Goal: Find specific page/section: Find specific page/section

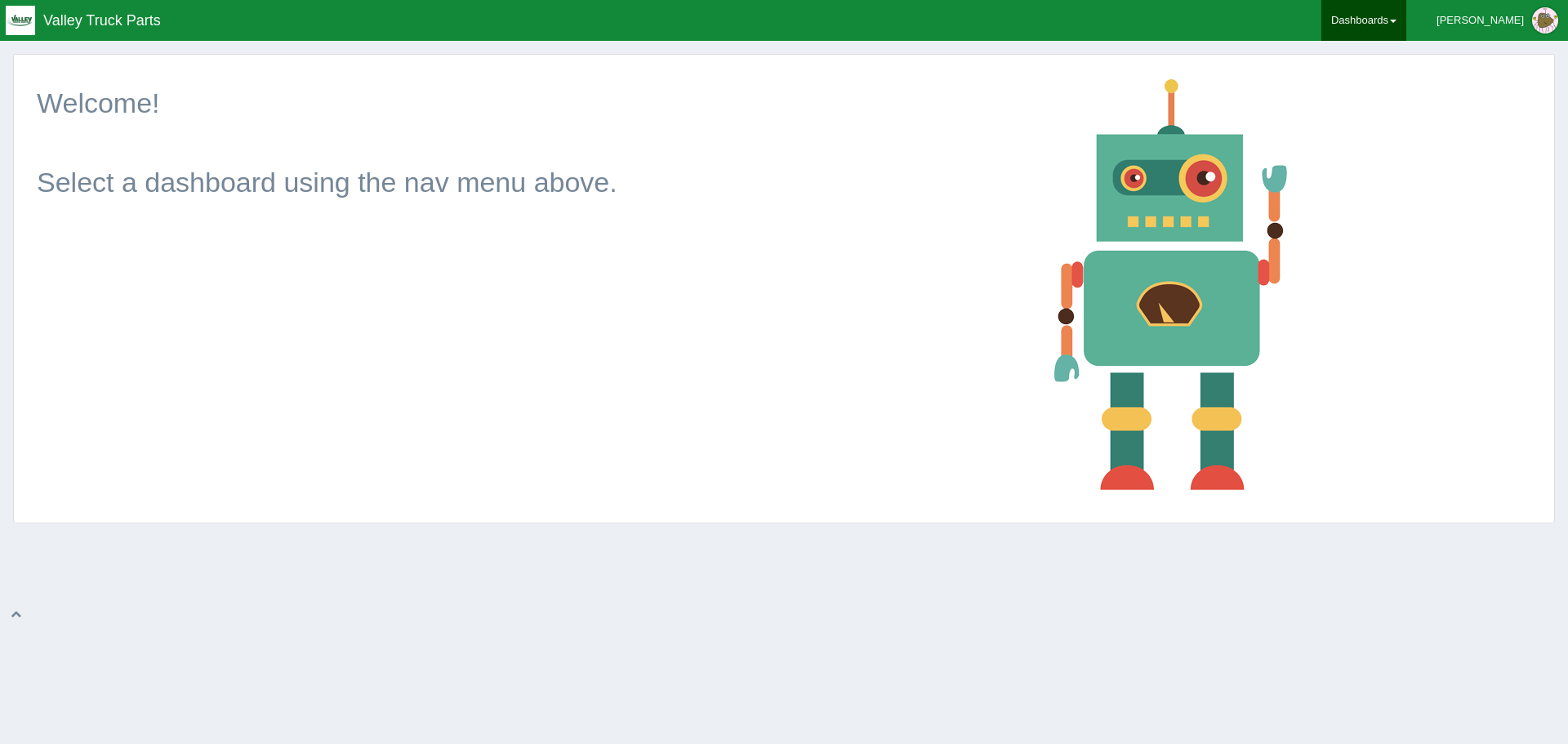
click at [1406, 25] on link "Dashboards" at bounding box center [1364, 20] width 85 height 41
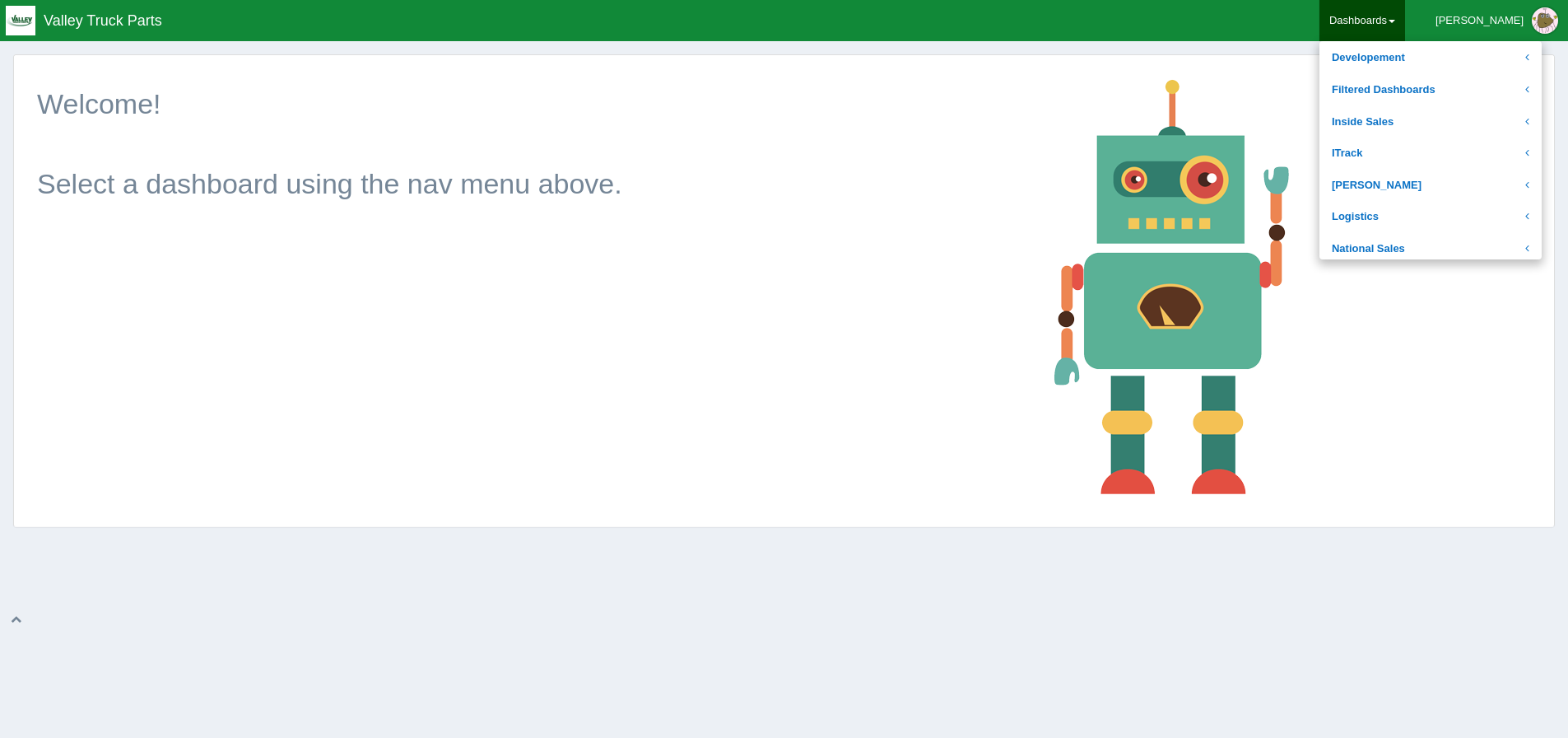
scroll to position [247, 0]
click at [1456, 222] on link "Regional Sales" at bounding box center [1430, 222] width 222 height 33
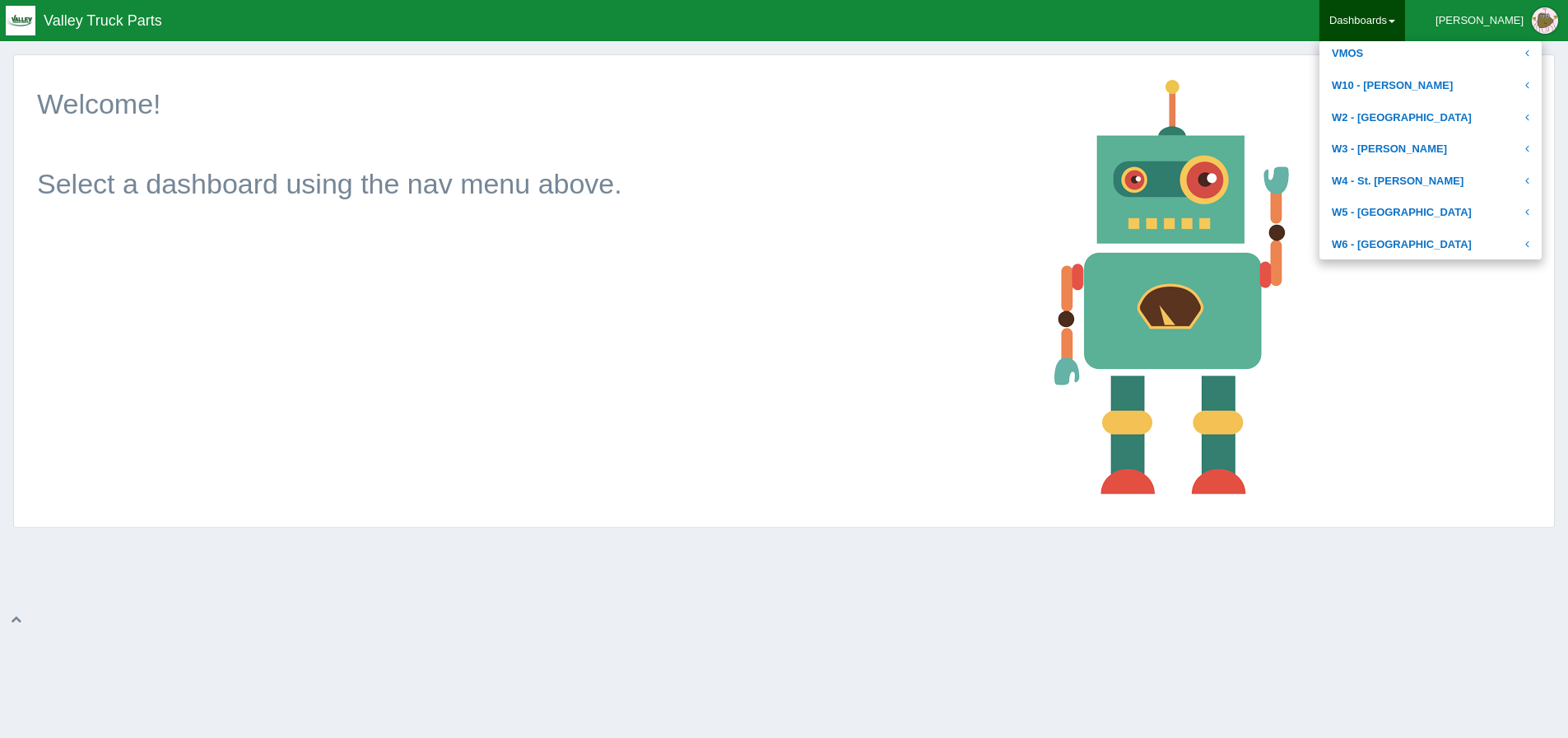
scroll to position [988, 0]
click at [1524, 216] on link "W5 - [GEOGRAPHIC_DATA]" at bounding box center [1430, 212] width 222 height 33
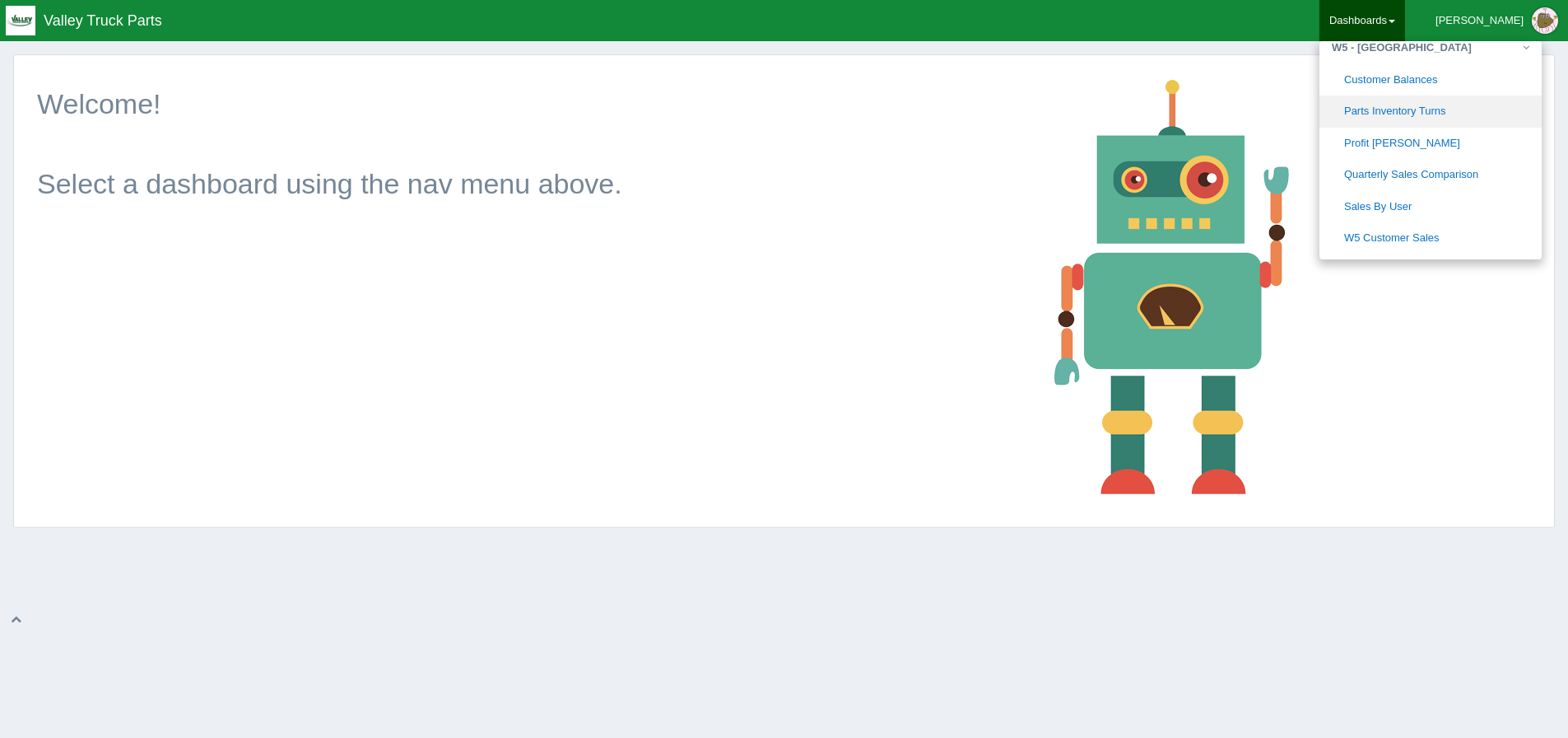
scroll to position [804, 0]
click at [1530, 182] on link "Quarterly Sales Comparison" at bounding box center [1430, 174] width 222 height 33
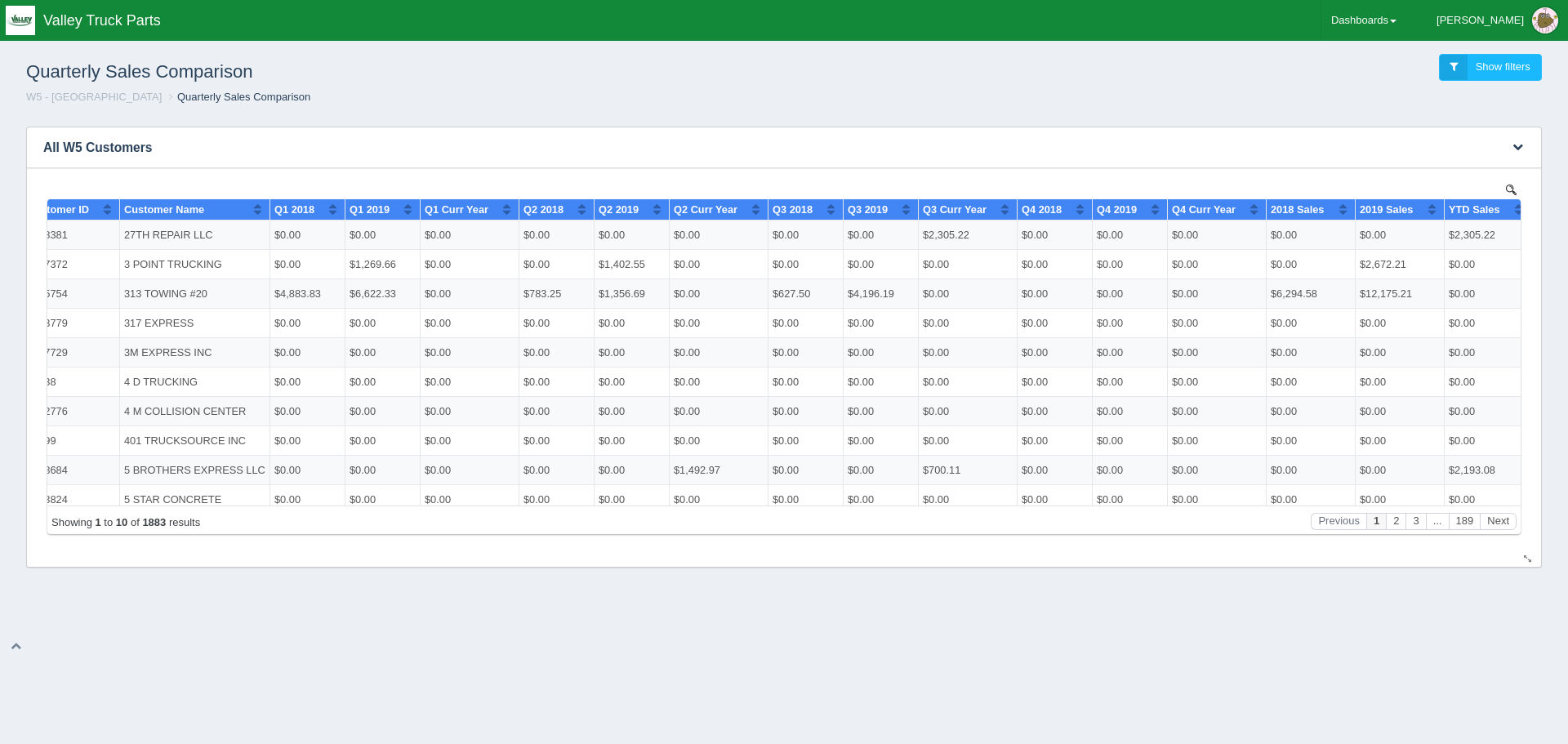
scroll to position [0, 46]
click at [1397, 517] on button "2" at bounding box center [1394, 521] width 19 height 18
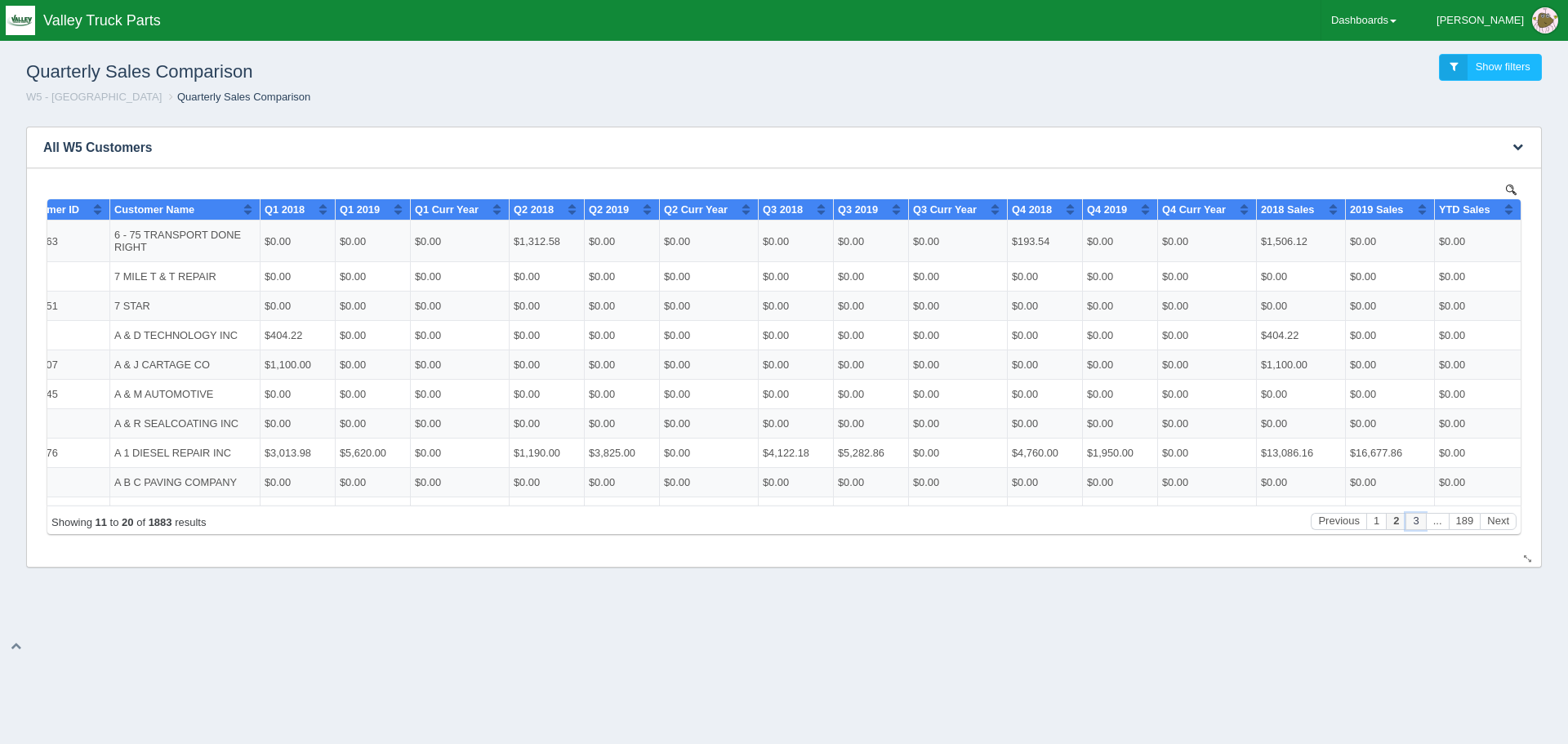
click at [1417, 523] on button "3" at bounding box center [1415, 521] width 19 height 18
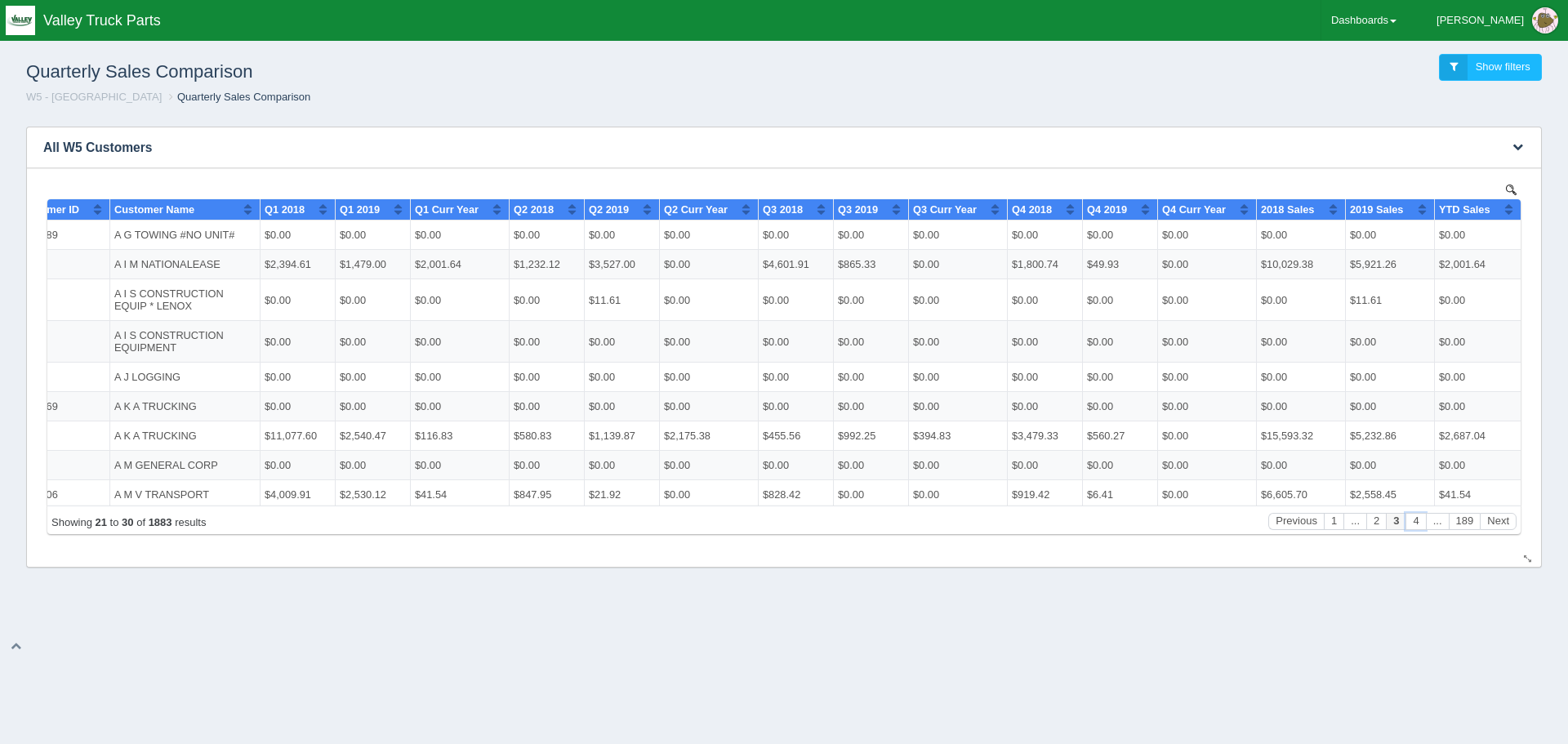
scroll to position [45, 46]
click at [1500, 525] on button "Next" at bounding box center [1498, 521] width 37 height 18
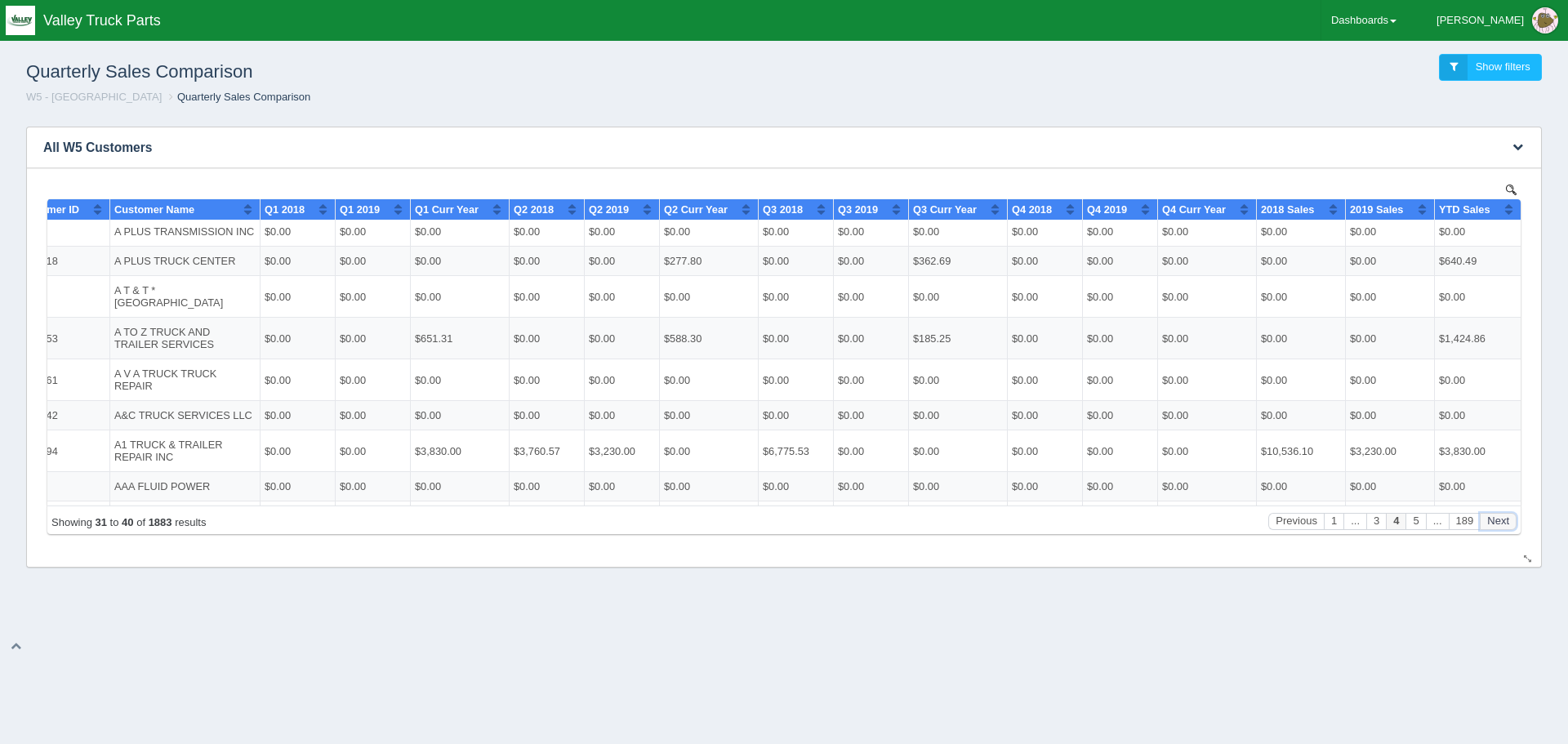
click at [1500, 525] on button "Next" at bounding box center [1498, 521] width 37 height 18
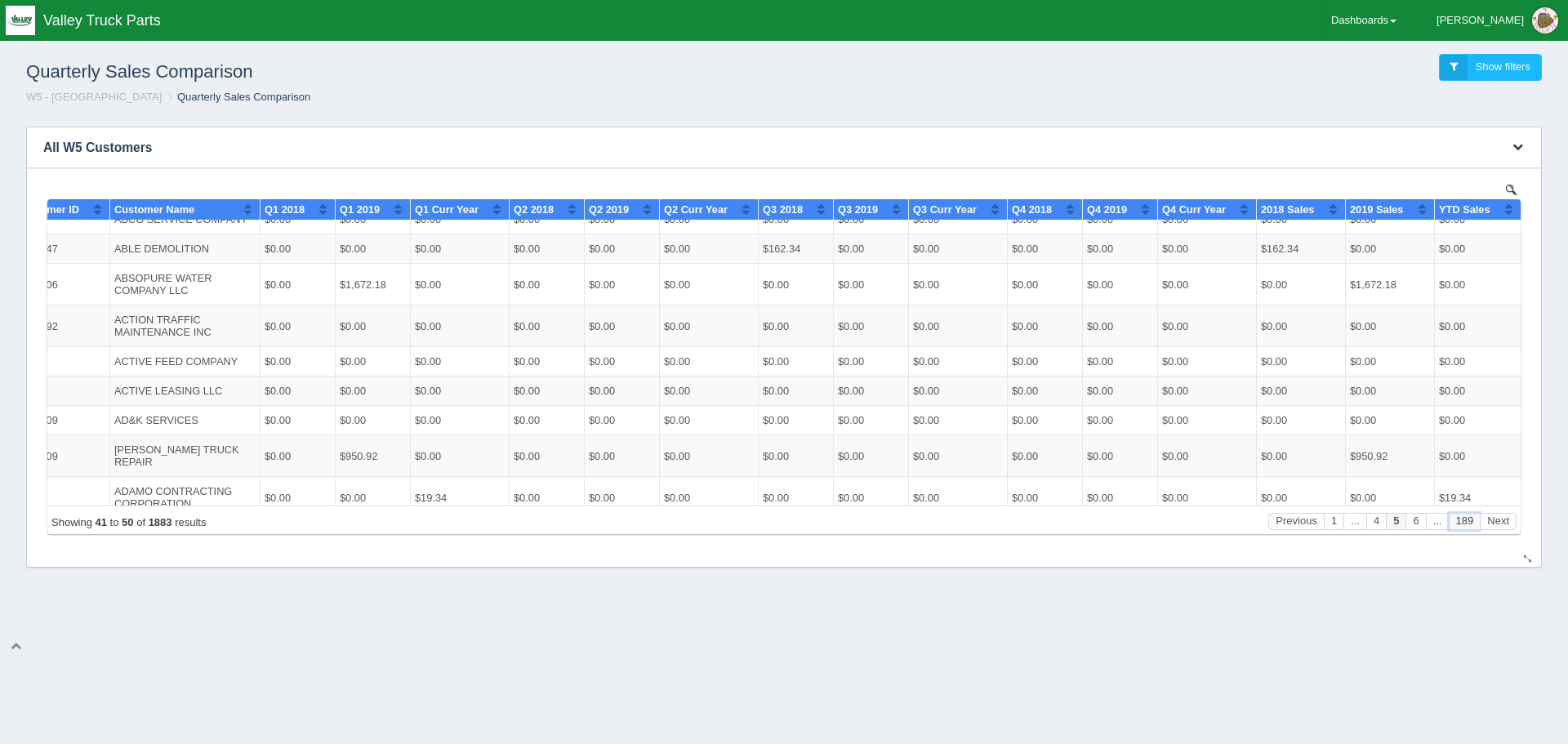
click at [1467, 524] on button "189" at bounding box center [1465, 521] width 32 height 18
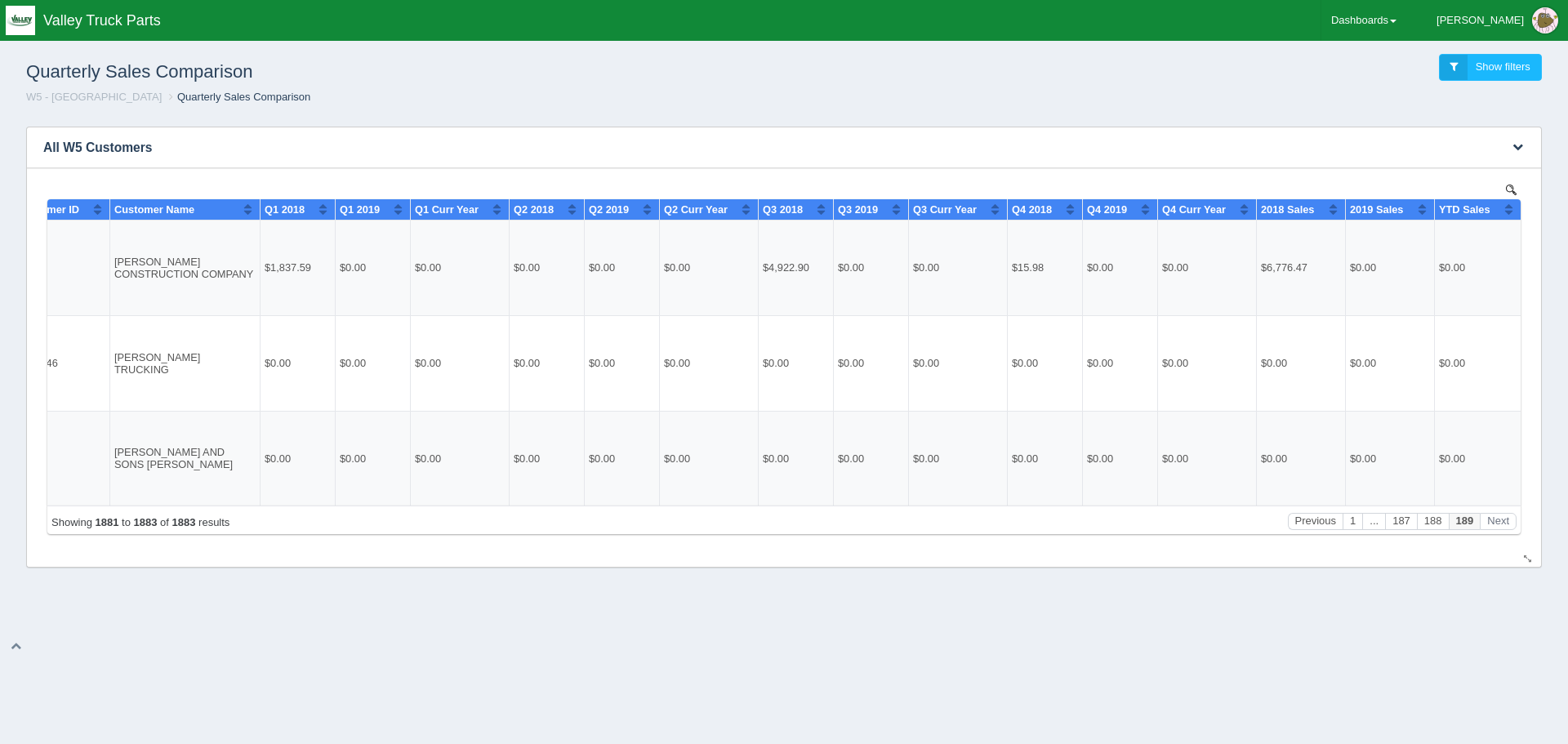
click at [1502, 530] on div "Showing 1881 to 1883 of 1883 results Previous 1 ... 187 188 189 Next" at bounding box center [784, 519] width 1473 height 29
